Goal: Check status: Check status

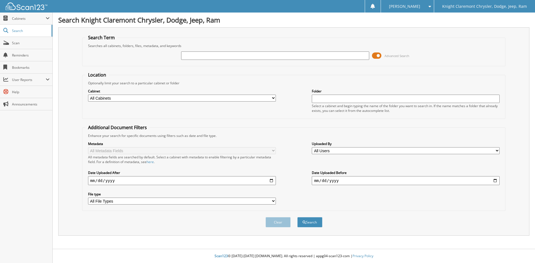
click at [212, 57] on input "text" at bounding box center [275, 56] width 188 height 8
type input "XT3983"
click at [297, 217] on button "Search" at bounding box center [309, 222] width 25 height 10
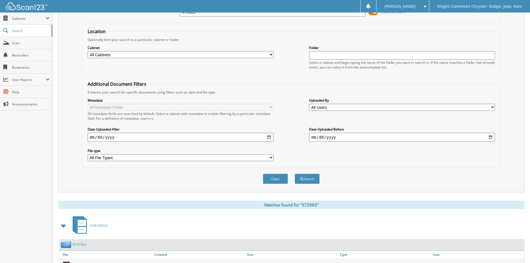
scroll to position [82, 0]
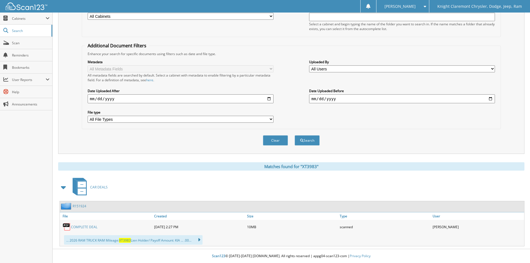
click at [89, 227] on link "COMPLETE DEAL" at bounding box center [84, 227] width 26 height 5
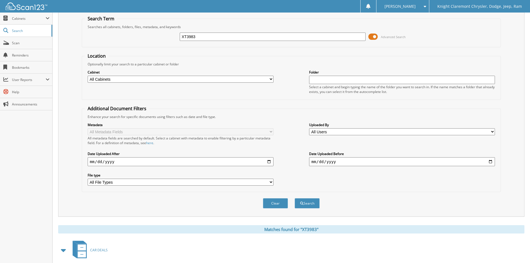
scroll to position [0, 0]
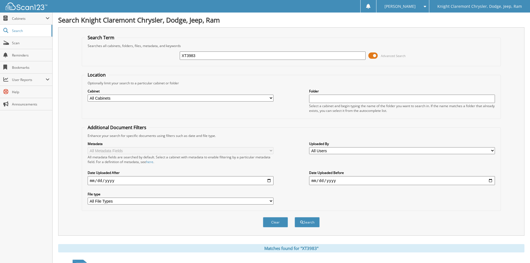
drag, startPoint x: 209, startPoint y: 58, endPoint x: 168, endPoint y: 57, distance: 40.9
click at [168, 57] on div "XT3983 Advanced Search" at bounding box center [291, 55] width 413 height 15
click at [207, 56] on input "text" at bounding box center [273, 56] width 186 height 8
type input "MT3553"
click at [295, 217] on button "Search" at bounding box center [307, 222] width 25 height 10
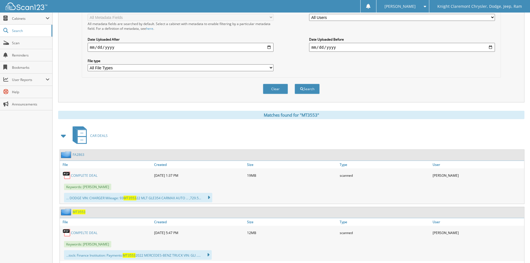
scroll to position [167, 0]
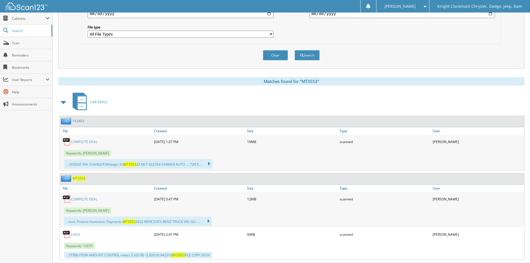
click at [87, 199] on link "COMPELTE DEAL" at bounding box center [84, 199] width 26 height 5
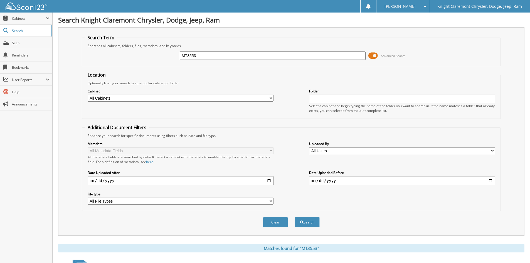
drag, startPoint x: 215, startPoint y: 59, endPoint x: 171, endPoint y: 58, distance: 44.0
click at [171, 58] on div "MT3553 Advanced Search" at bounding box center [291, 55] width 413 height 15
type input "W41219"
click at [295, 217] on button "Search" at bounding box center [307, 222] width 25 height 10
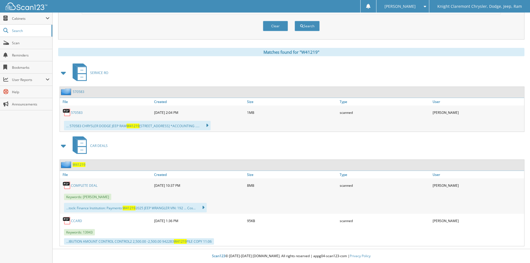
scroll to position [197, 0]
click at [90, 185] on link "COMPLETE DEAL" at bounding box center [84, 185] width 26 height 5
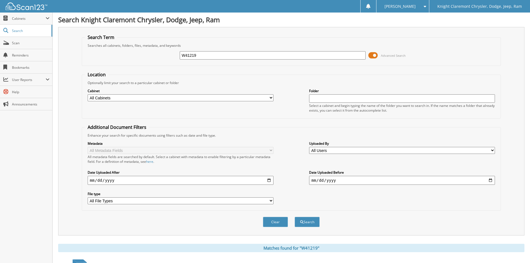
scroll to position [0, 0]
drag, startPoint x: 214, startPoint y: 57, endPoint x: 165, endPoint y: 61, distance: 48.9
click at [165, 61] on div "W41219 Advanced Search" at bounding box center [291, 55] width 413 height 15
click at [235, 57] on input "W41219" at bounding box center [273, 56] width 186 height 8
click at [19, 46] on link "Scan" at bounding box center [26, 43] width 52 height 12
